Goal: Obtain resource: Download file/media

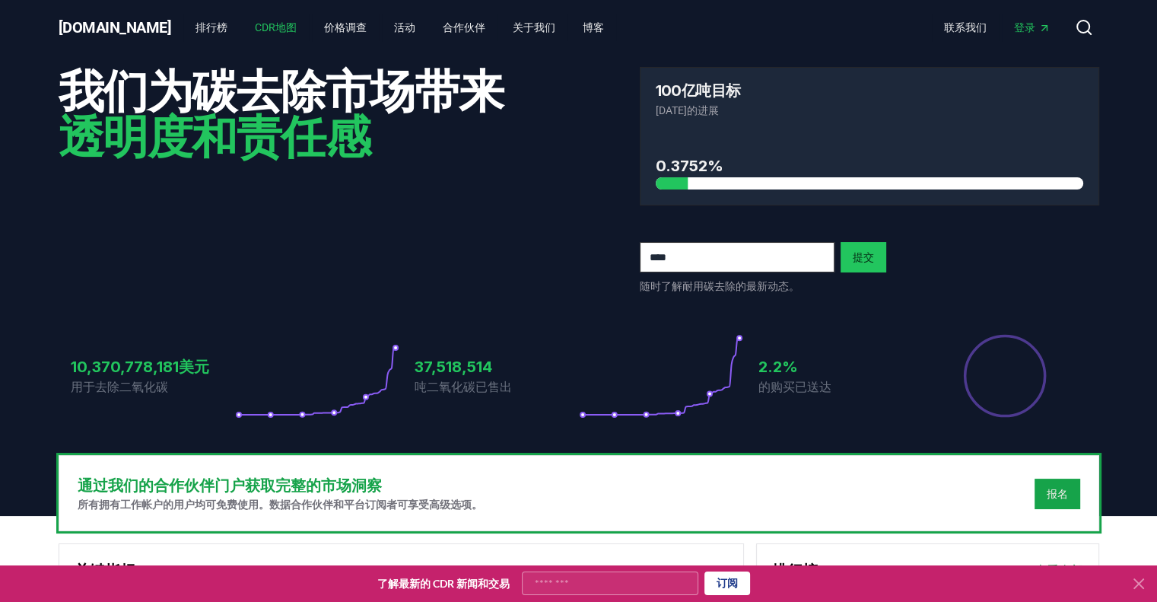
click at [255, 28] on font "CDR地图" at bounding box center [276, 27] width 42 height 12
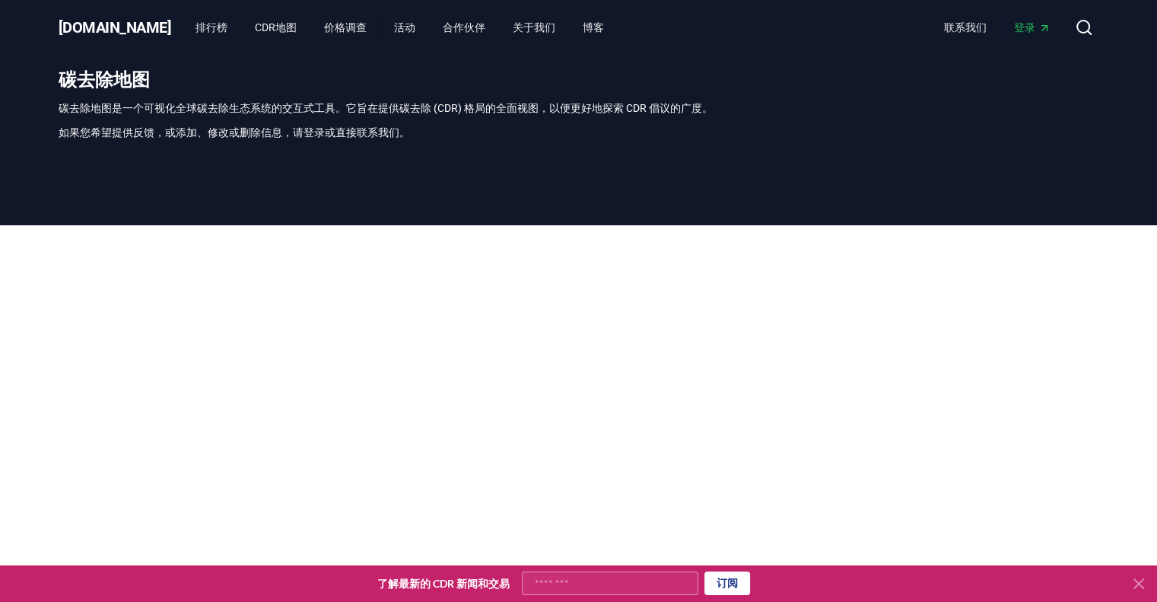
scroll to position [447, 0]
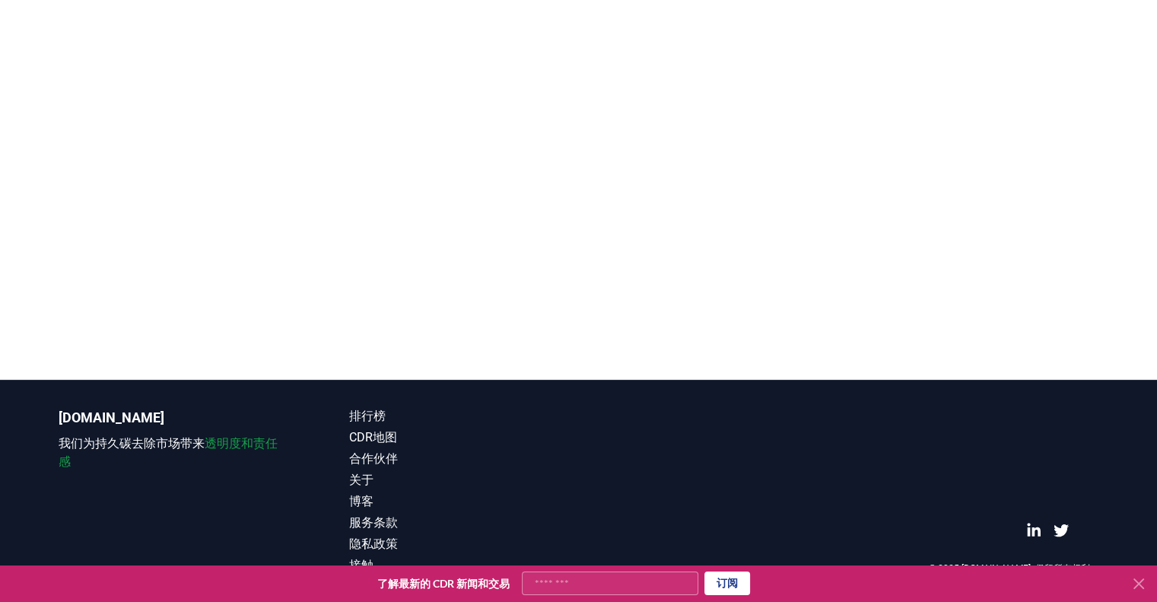
click at [761, 453] on div "© 2025 [DOMAIN_NAME]. 保留所有权利。" at bounding box center [870, 490] width 460 height 167
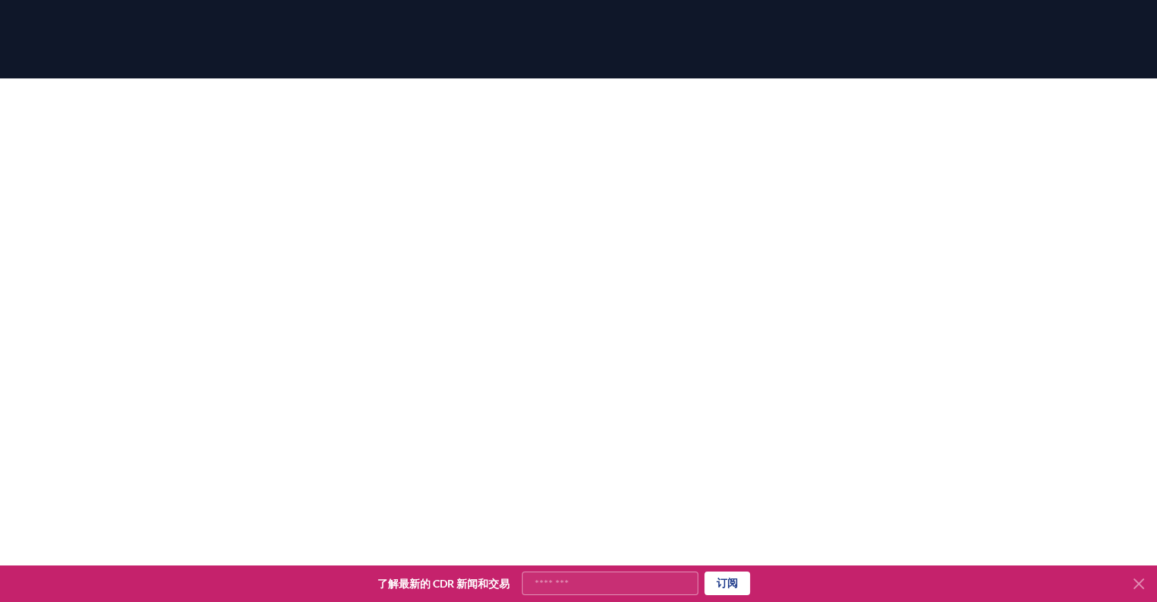
scroll to position [143, 0]
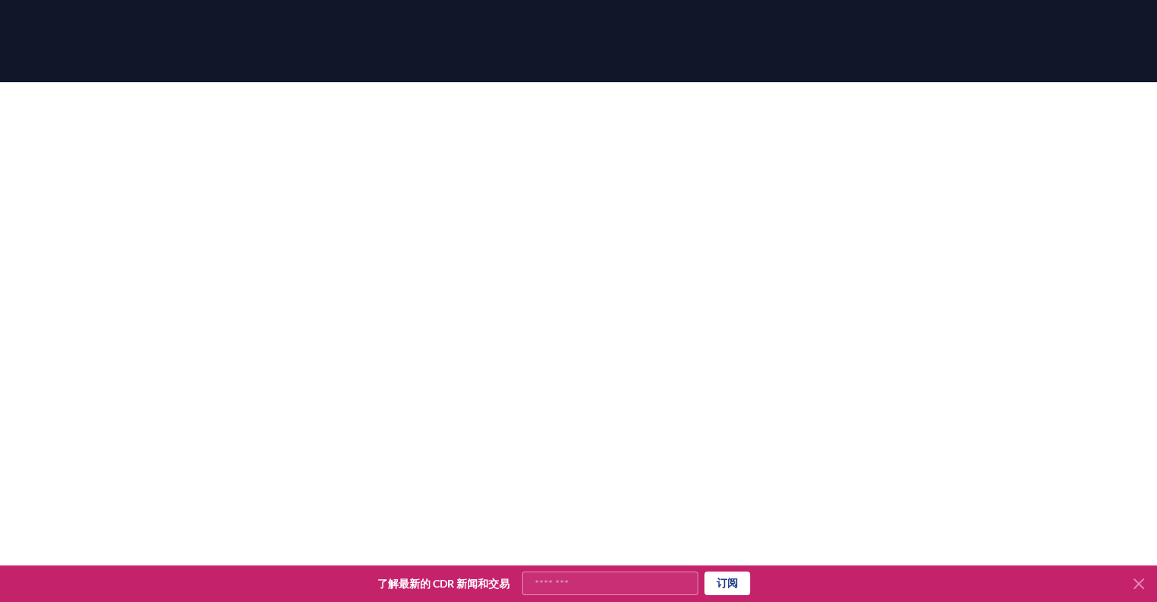
click at [0, 333] on div at bounding box center [578, 383] width 1157 height 602
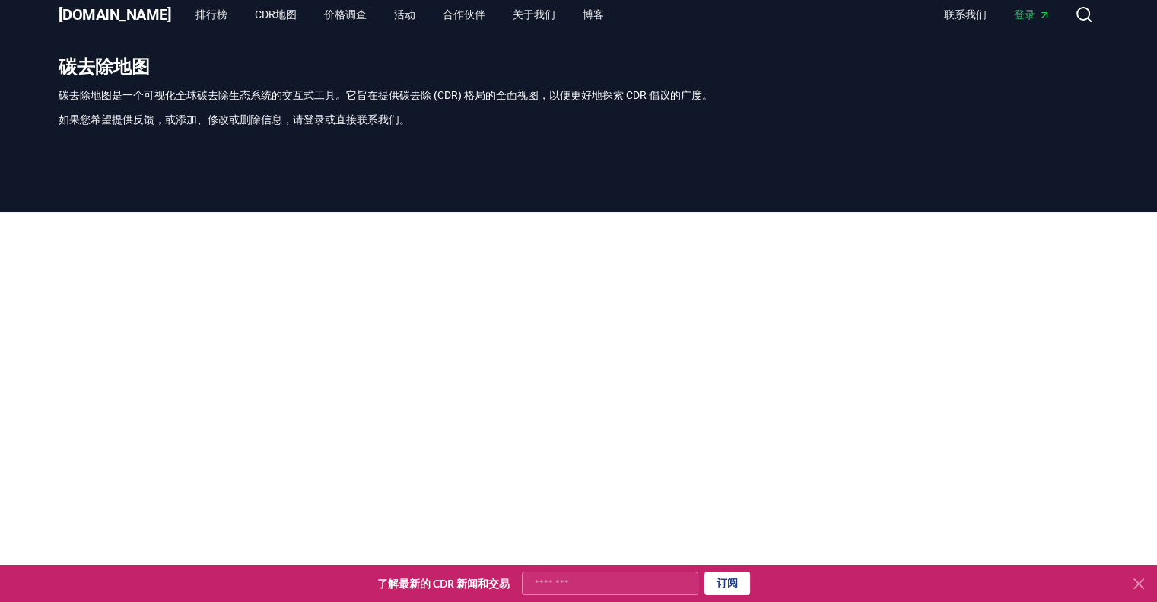
scroll to position [0, 0]
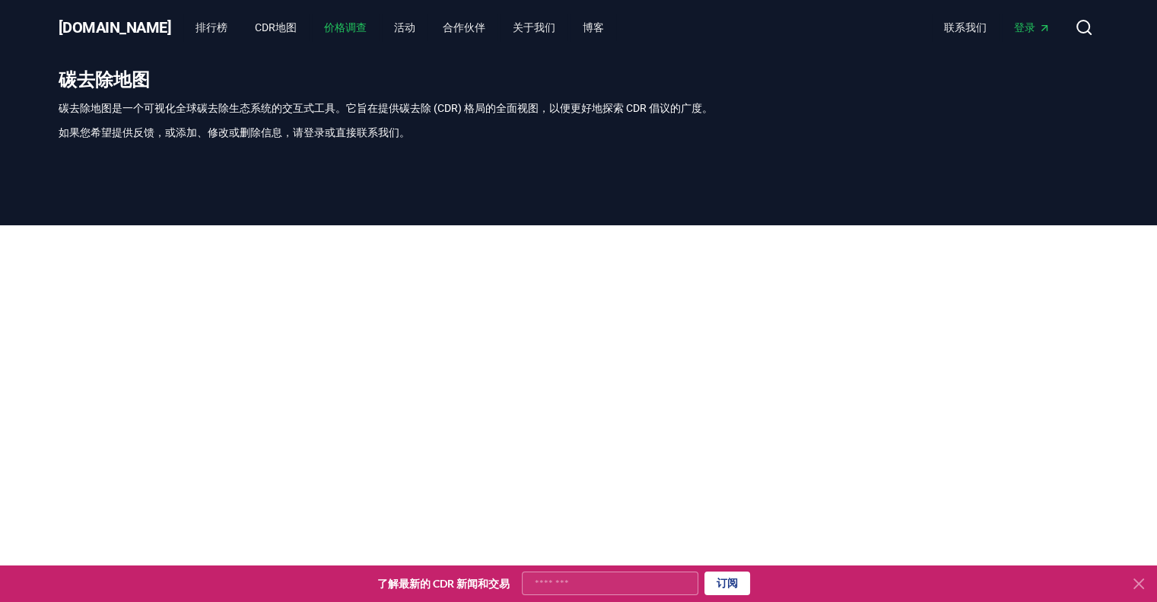
click at [324, 27] on font "价格调查" at bounding box center [345, 27] width 43 height 12
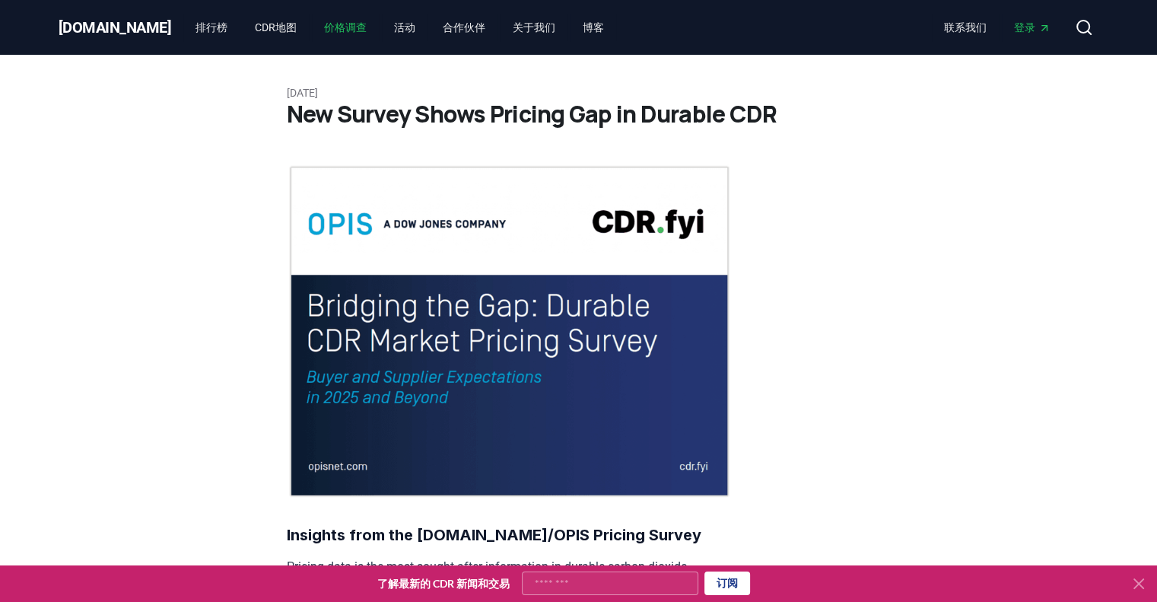
click at [324, 27] on font "价格调查" at bounding box center [345, 27] width 43 height 12
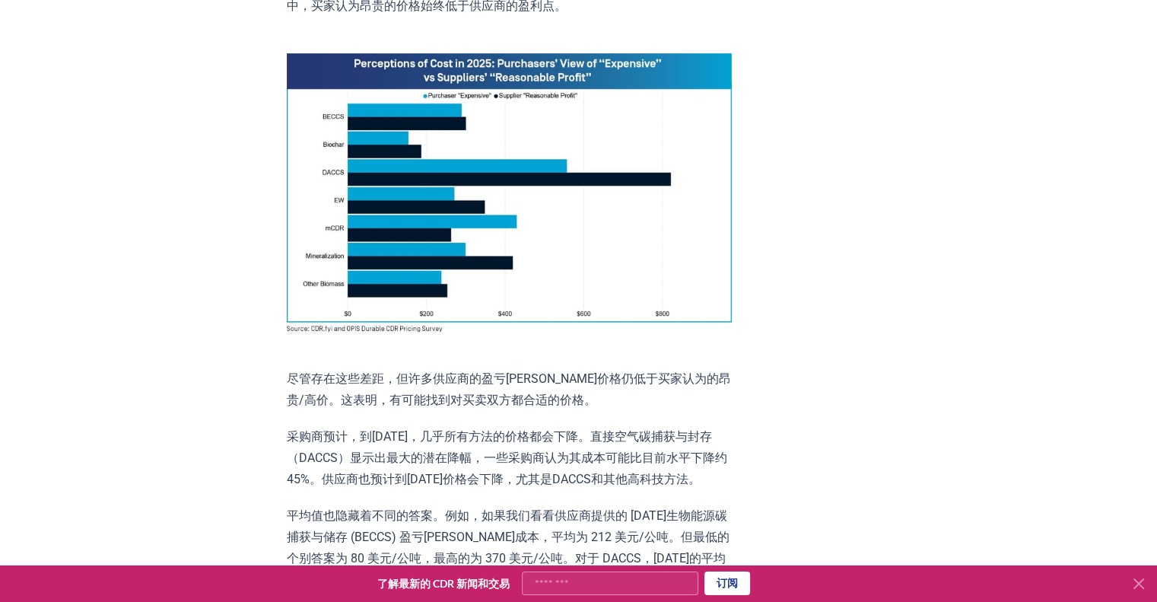
scroll to position [913, 0]
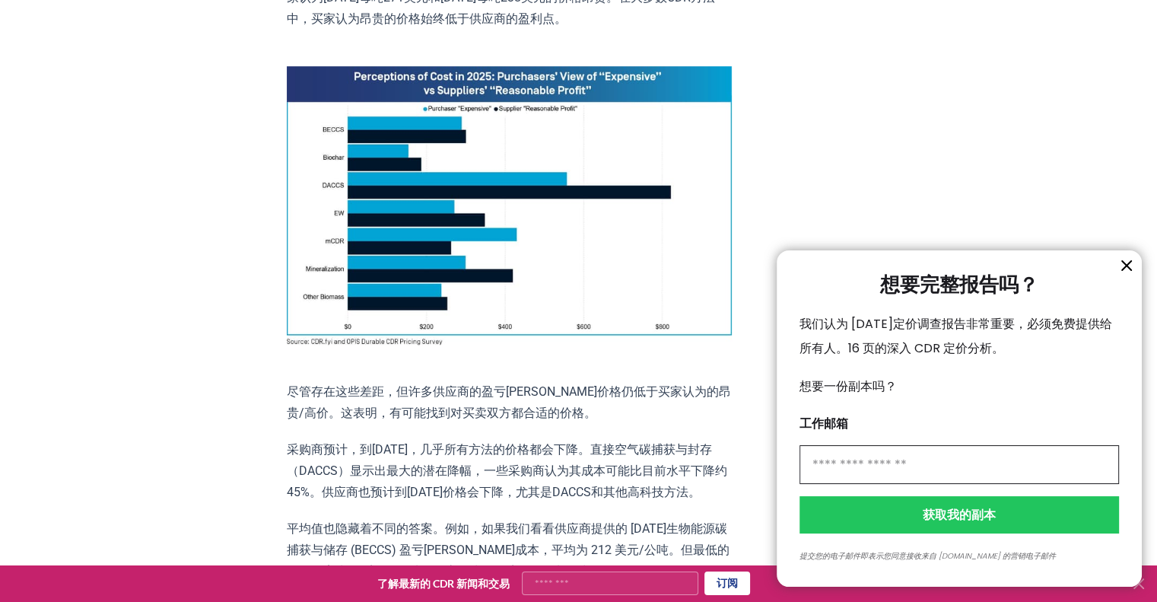
click at [1013, 453] on input "信息" at bounding box center [960, 464] width 320 height 39
drag, startPoint x: 972, startPoint y: 457, endPoint x: 606, endPoint y: 456, distance: 366.7
click at [606, 456] on div "**********" at bounding box center [578, 301] width 1157 height 602
type input "**********"
click button "获取我的副本" at bounding box center [960, 514] width 320 height 37
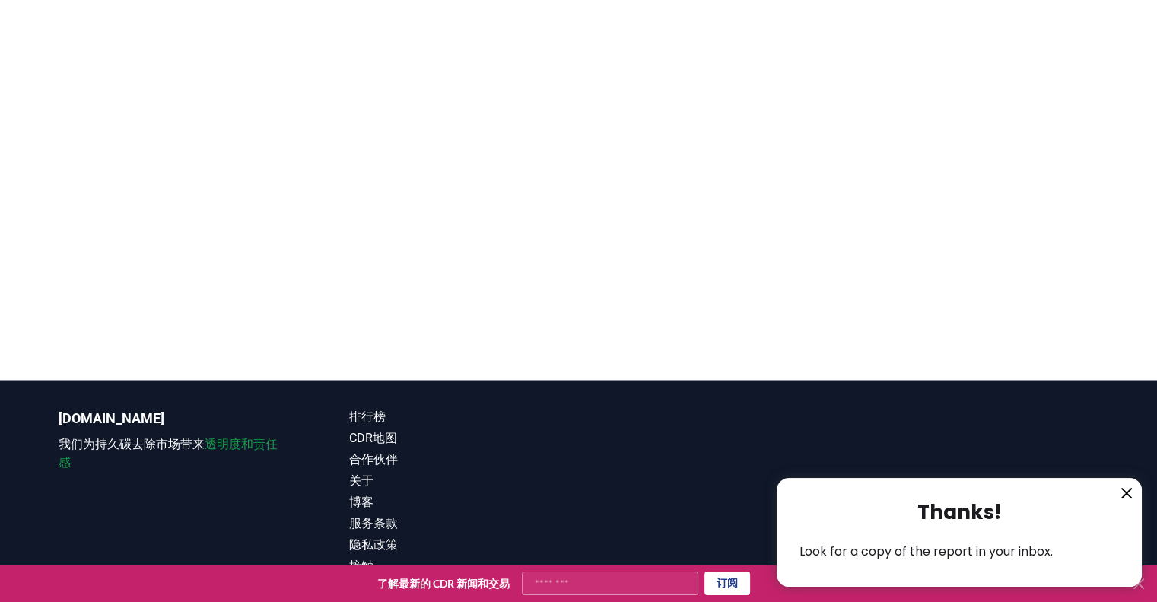
scroll to position [2845, 0]
